Goal: Information Seeking & Learning: Learn about a topic

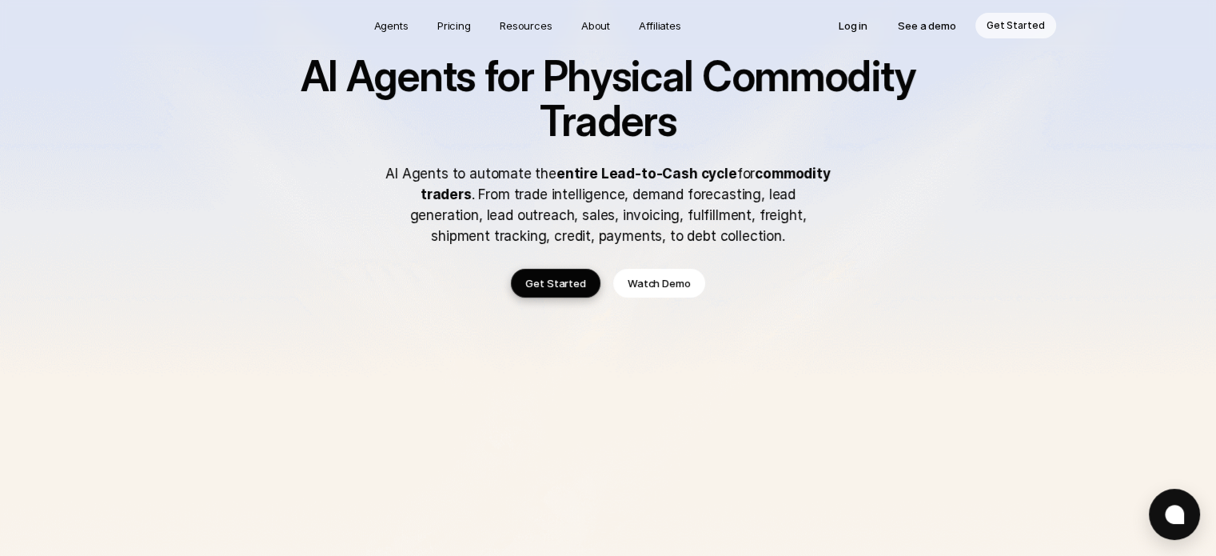
scroll to position [48, 0]
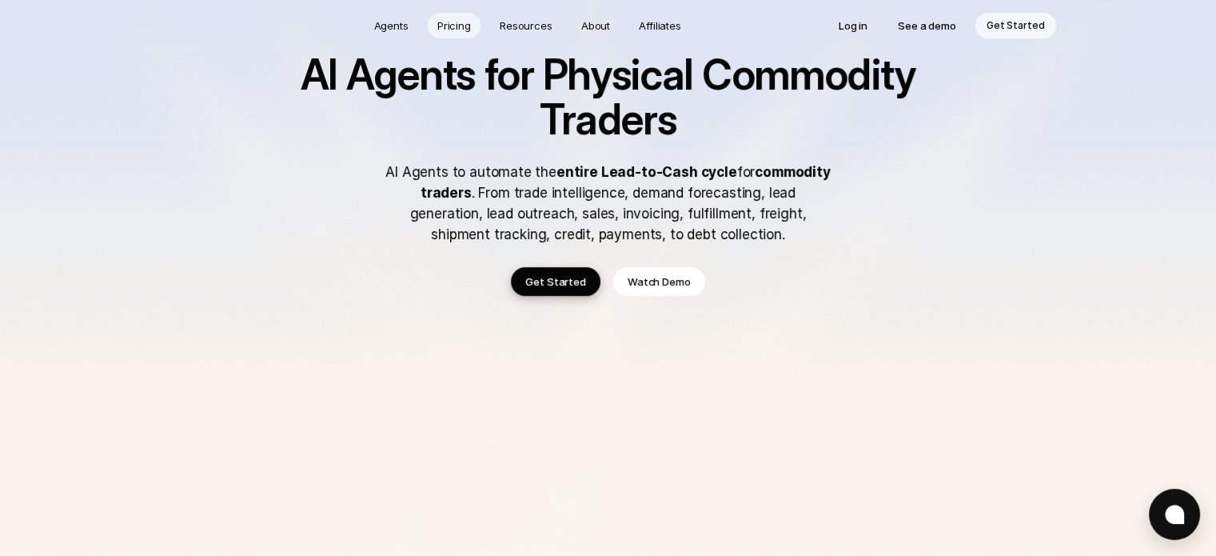
click at [462, 30] on p "Pricing" at bounding box center [454, 26] width 34 height 16
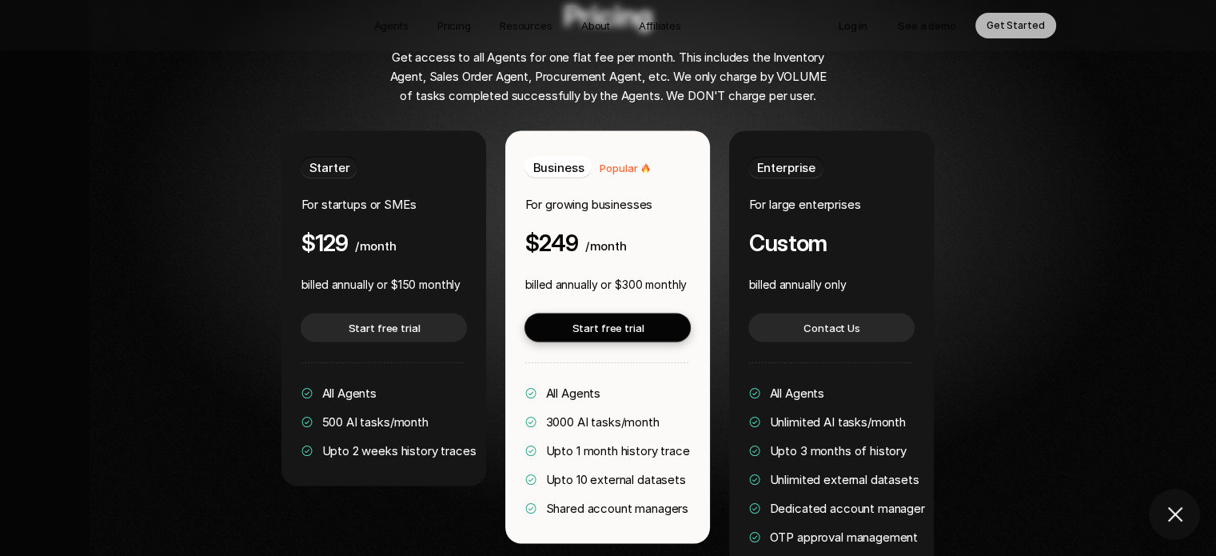
scroll to position [3103, 0]
click at [352, 414] on span "500 AI tasks/month" at bounding box center [375, 421] width 106 height 15
click at [609, 414] on span "3000 AI tasks/month" at bounding box center [602, 421] width 114 height 15
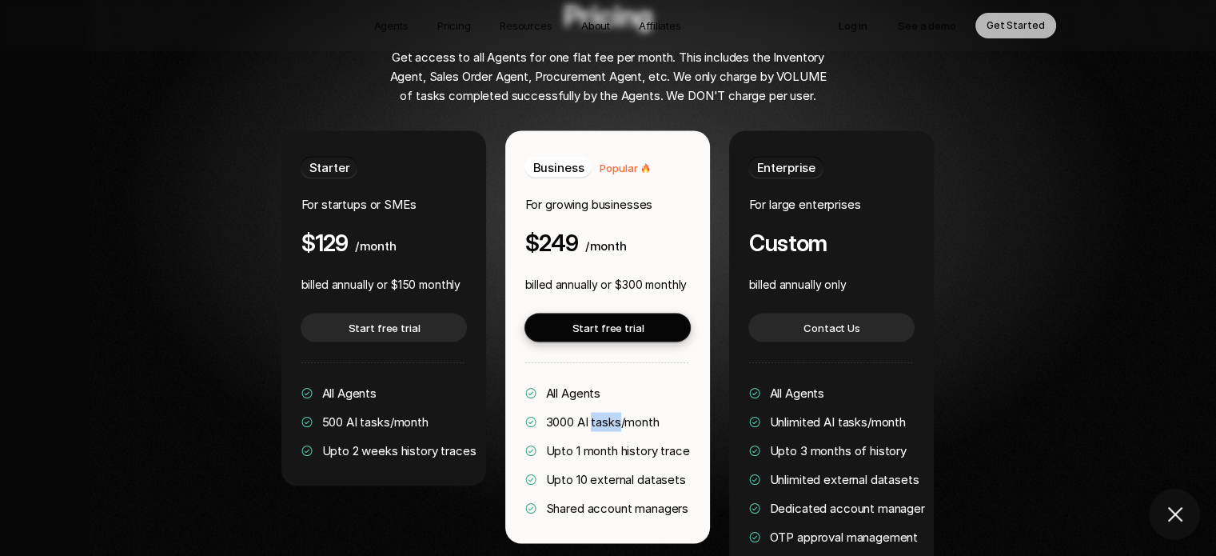
click at [609, 414] on span "3000 AI tasks/month" at bounding box center [602, 421] width 114 height 15
click at [591, 443] on span "Upto 1 month history trace" at bounding box center [617, 450] width 144 height 15
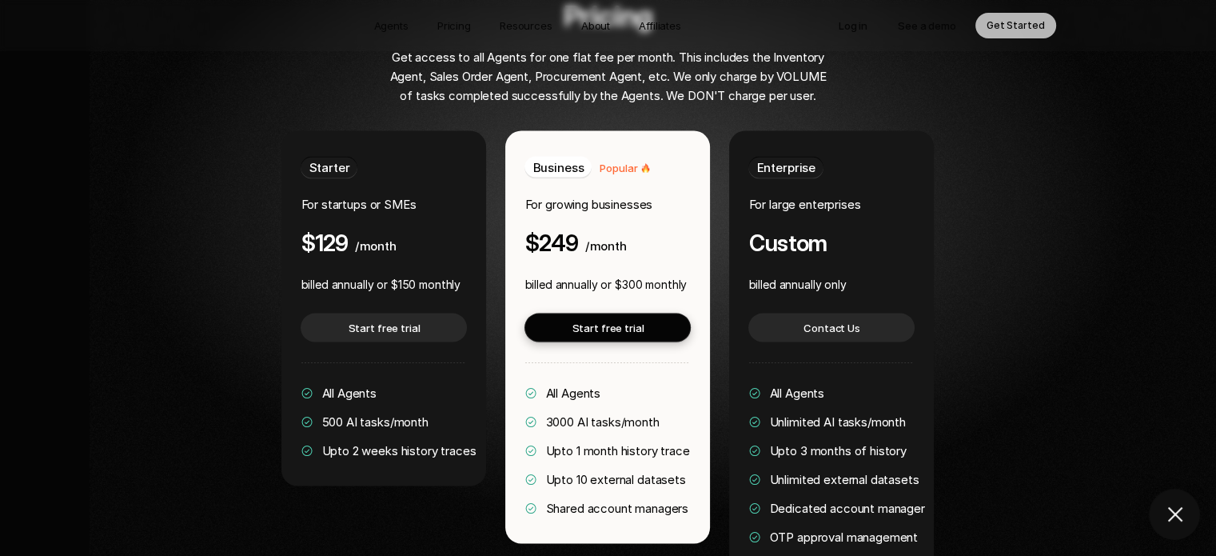
click at [549, 385] on span "All Agents" at bounding box center [572, 392] width 55 height 15
click at [558, 414] on span "3000 AI tasks/month" at bounding box center [602, 421] width 114 height 15
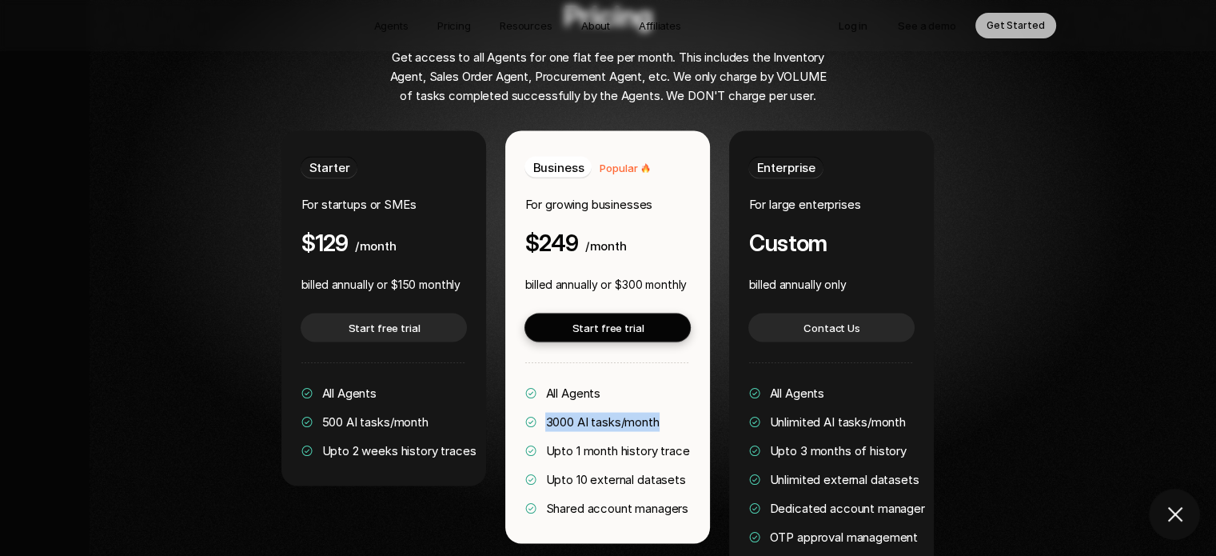
click at [558, 414] on span "3000 AI tasks/month" at bounding box center [602, 421] width 114 height 15
click at [560, 443] on span "Upto 1 month history trace" at bounding box center [617, 450] width 144 height 15
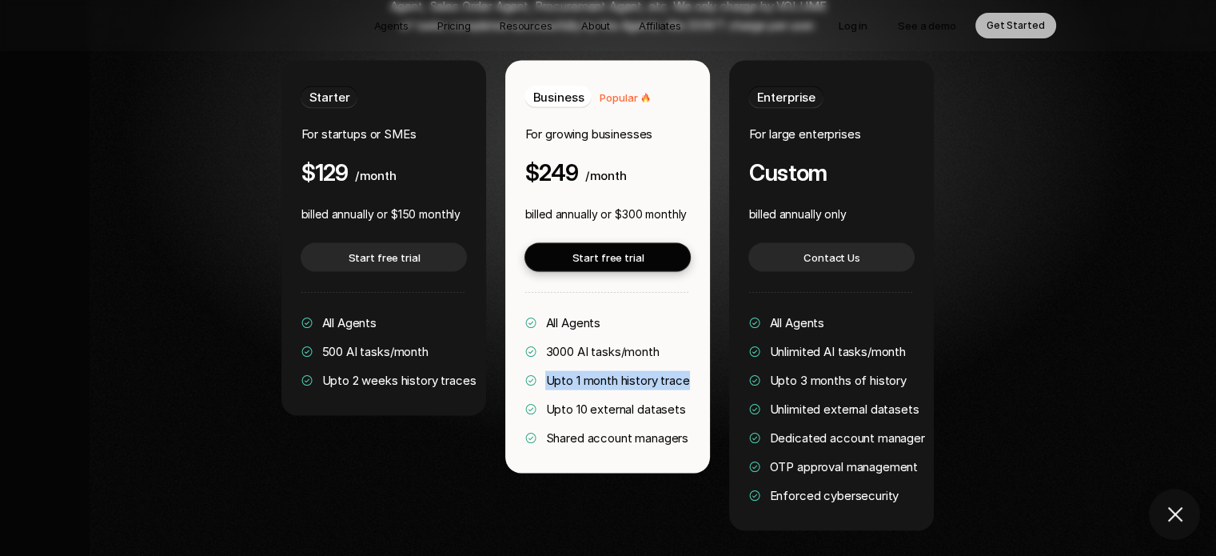
scroll to position [3170, 0]
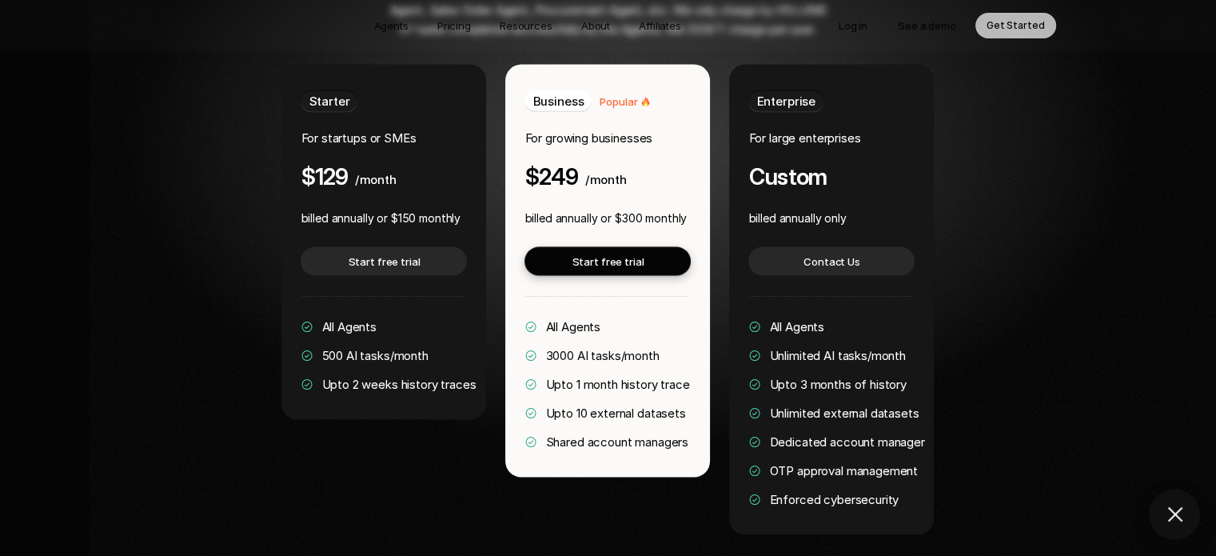
click at [557, 405] on span "Upto 10 external datasets" at bounding box center [615, 412] width 140 height 15
click at [557, 434] on span "Shared account managers" at bounding box center [616, 441] width 143 height 15
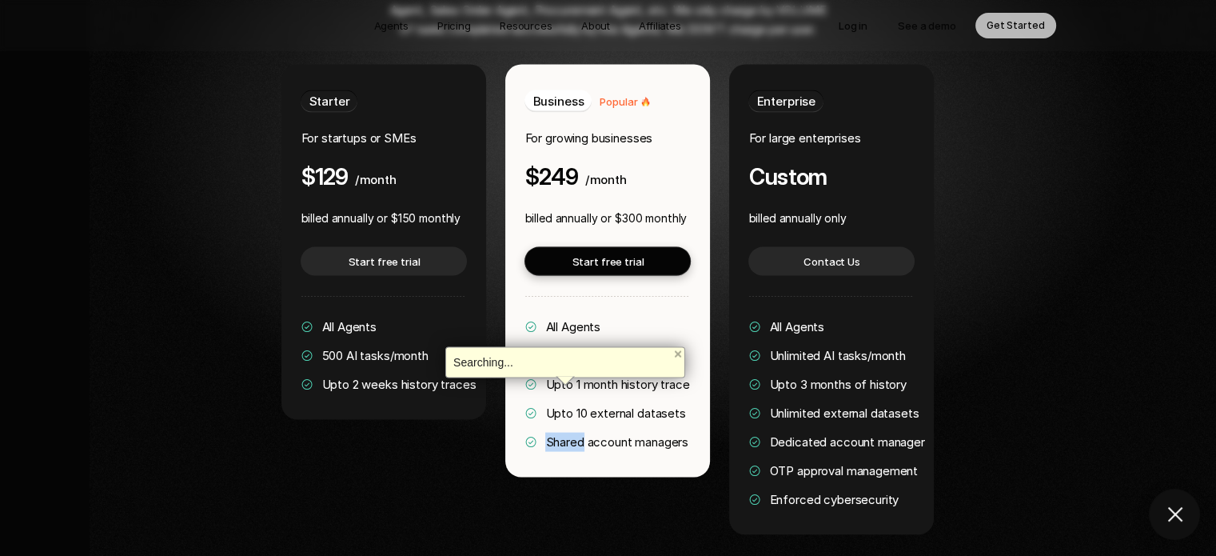
click at [557, 434] on span "Shared account managers" at bounding box center [616, 441] width 143 height 15
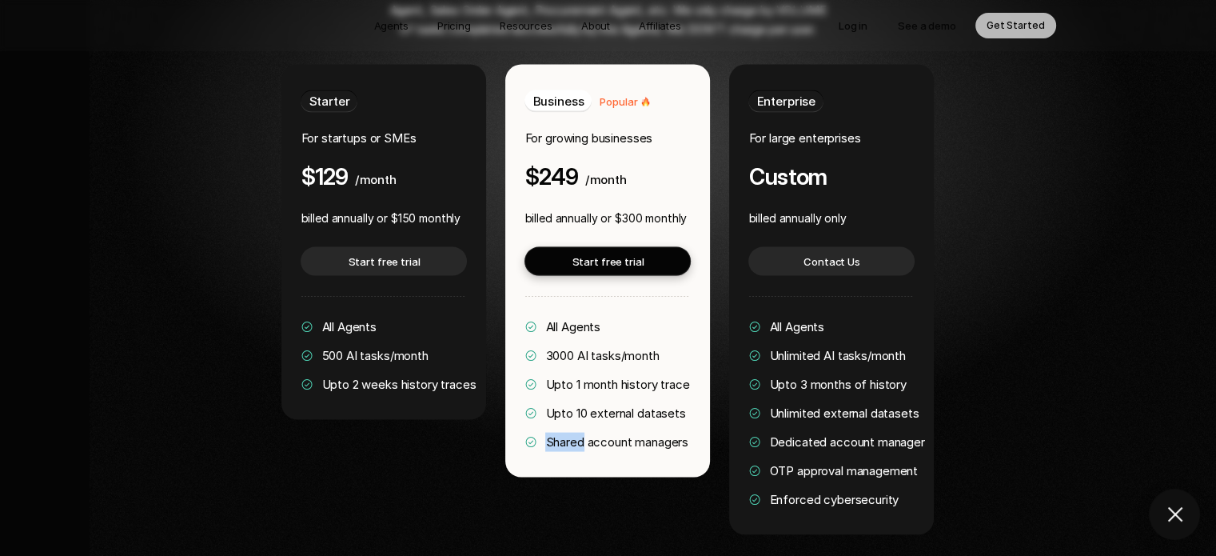
click at [557, 434] on span "Shared account managers" at bounding box center [616, 441] width 143 height 15
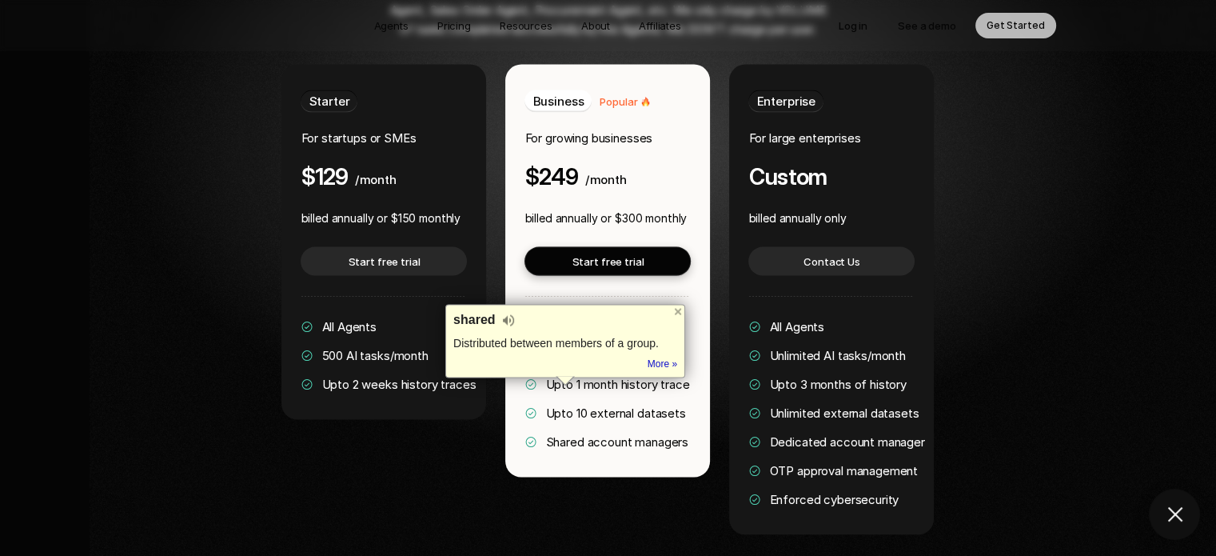
click at [663, 434] on span "Shared account managers" at bounding box center [616, 441] width 143 height 15
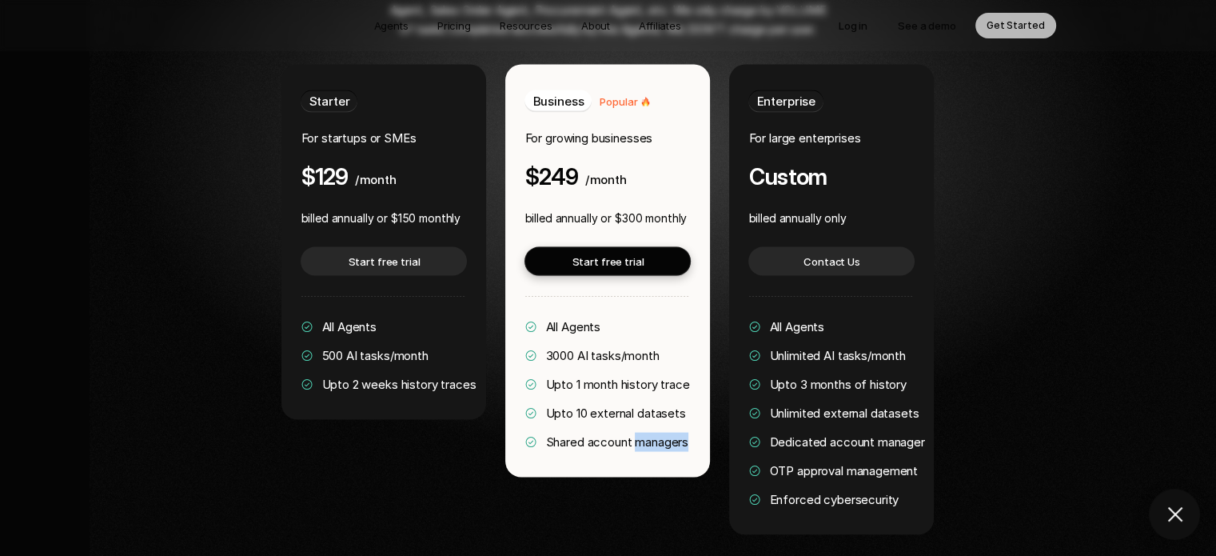
click at [663, 434] on span "Shared account managers" at bounding box center [616, 441] width 143 height 15
